Goal: Task Accomplishment & Management: Complete application form

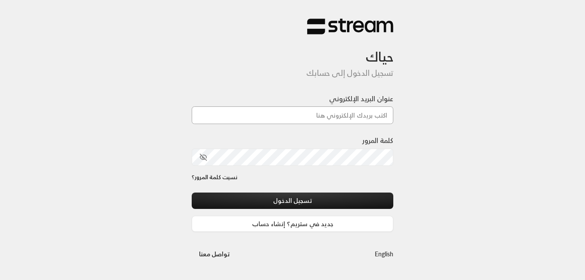
click at [346, 116] on input "عنوان البريد الإلكتروني" at bounding box center [293, 115] width 202 height 18
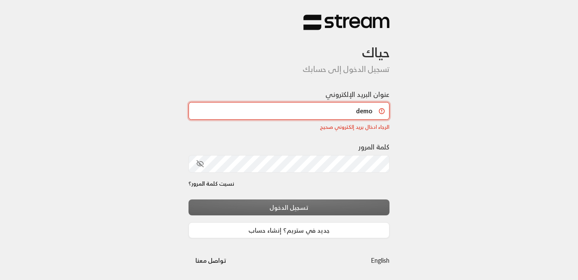
scroll to position [3, 0]
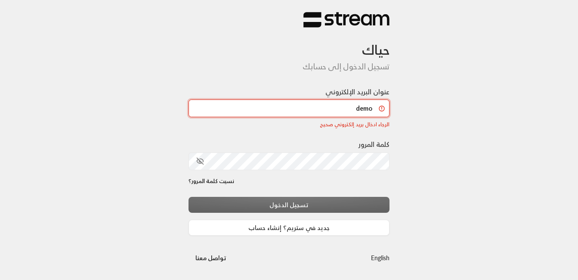
type input "demo"
click at [290, 211] on div "تسجيل الدخول جديد في ستريم؟ إنشاء حساب" at bounding box center [290, 216] width 202 height 39
click at [312, 197] on div "تسجيل الدخول جديد في ستريم؟ إنشاء حساب" at bounding box center [290, 216] width 202 height 39
click at [303, 199] on div "تسجيل الدخول جديد في ستريم؟ إنشاء حساب" at bounding box center [290, 216] width 202 height 39
click at [361, 109] on input "demo" at bounding box center [290, 109] width 202 height 18
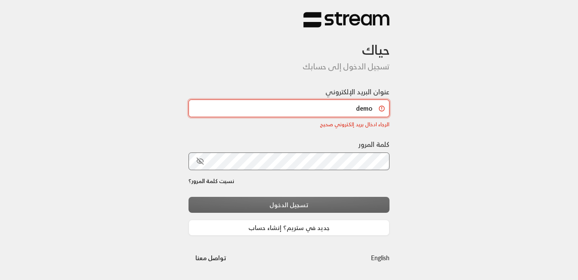
click at [366, 112] on input "demo" at bounding box center [290, 109] width 202 height 18
click at [360, 110] on input "demo" at bounding box center [290, 109] width 202 height 18
type input "Demo"
click at [427, 103] on div "حياك تسجيل الدخول إلى حسابك عنوان البريد الإلكتروني Demo الرجاء ادخال بريد إلكت…" at bounding box center [289, 138] width 578 height 283
click at [296, 211] on div "تسجيل الدخول جديد في ستريم؟ إنشاء حساب" at bounding box center [290, 216] width 202 height 39
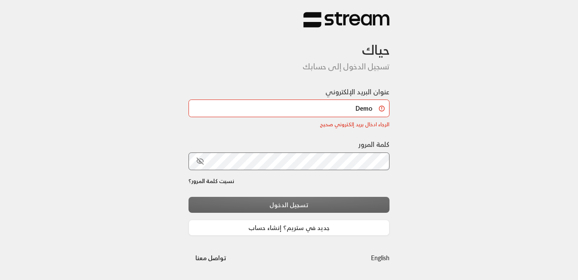
click at [296, 210] on div "تسجيل الدخول جديد في ستريم؟ إنشاء حساب" at bounding box center [290, 216] width 202 height 39
click at [288, 207] on div "تسجيل الدخول جديد في ستريم؟ إنشاء حساب" at bounding box center [290, 216] width 202 height 39
click at [291, 202] on div "تسجيل الدخول جديد في ستريم؟ إنشاء حساب" at bounding box center [290, 216] width 202 height 39
click at [288, 206] on div "تسجيل الدخول جديد في ستريم؟ إنشاء حساب" at bounding box center [290, 216] width 202 height 39
click at [286, 208] on div "تسجيل الدخول جديد في ستريم؟ إنشاء حساب" at bounding box center [290, 216] width 202 height 39
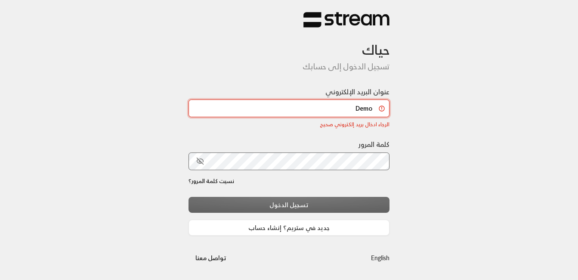
click at [371, 109] on input "Demo" at bounding box center [290, 109] width 202 height 18
click at [384, 108] on input "Demo" at bounding box center [290, 109] width 202 height 18
click at [386, 107] on input "Demo" at bounding box center [290, 109] width 202 height 18
click at [379, 265] on link "English" at bounding box center [380, 258] width 19 height 16
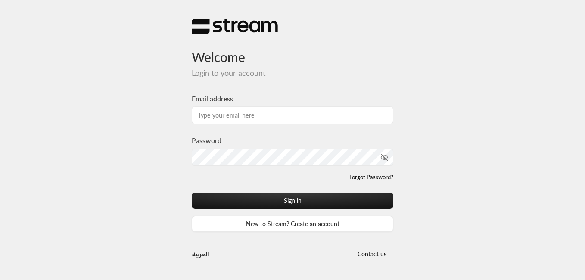
click at [452, 126] on div "Welcome Login to your account Email address Password Forgot Password? Sign in N…" at bounding box center [292, 140] width 585 height 280
click at [268, 116] on input "Email address" at bounding box center [293, 115] width 202 height 18
click at [249, 116] on input "Email address" at bounding box center [293, 115] width 202 height 18
click at [198, 255] on link "العربية" at bounding box center [201, 254] width 18 height 16
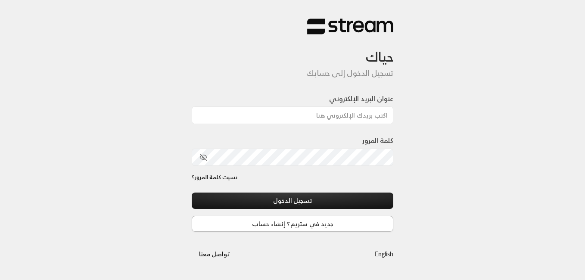
click at [314, 221] on link "جديد في ستريم؟ إنشاء حساب" at bounding box center [293, 224] width 202 height 16
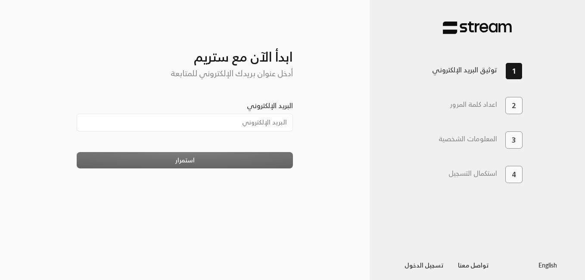
click at [474, 101] on h3 "اعداد كلمة المرور" at bounding box center [473, 104] width 47 height 8
click at [478, 141] on h3 "المعلومات الشخصية" at bounding box center [467, 139] width 59 height 8
click at [486, 172] on h3 "استكمال التسجيل" at bounding box center [472, 173] width 49 height 8
click at [473, 171] on h3 "استكمال التسجيل" at bounding box center [472, 173] width 49 height 8
click at [469, 136] on h3 "المعلومات الشخصية" at bounding box center [467, 139] width 59 height 8
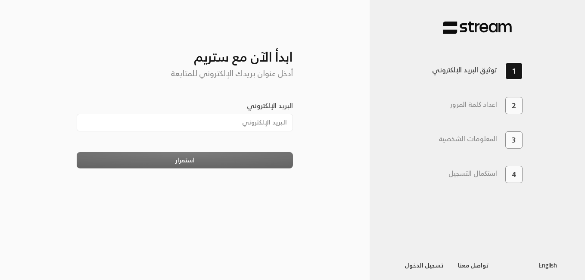
click at [466, 103] on h3 "اعداد كلمة المرور" at bounding box center [473, 104] width 47 height 8
click at [451, 70] on h3 "توثيق البريد الإلكتروني" at bounding box center [464, 70] width 65 height 8
